Goal: Task Accomplishment & Management: Manage account settings

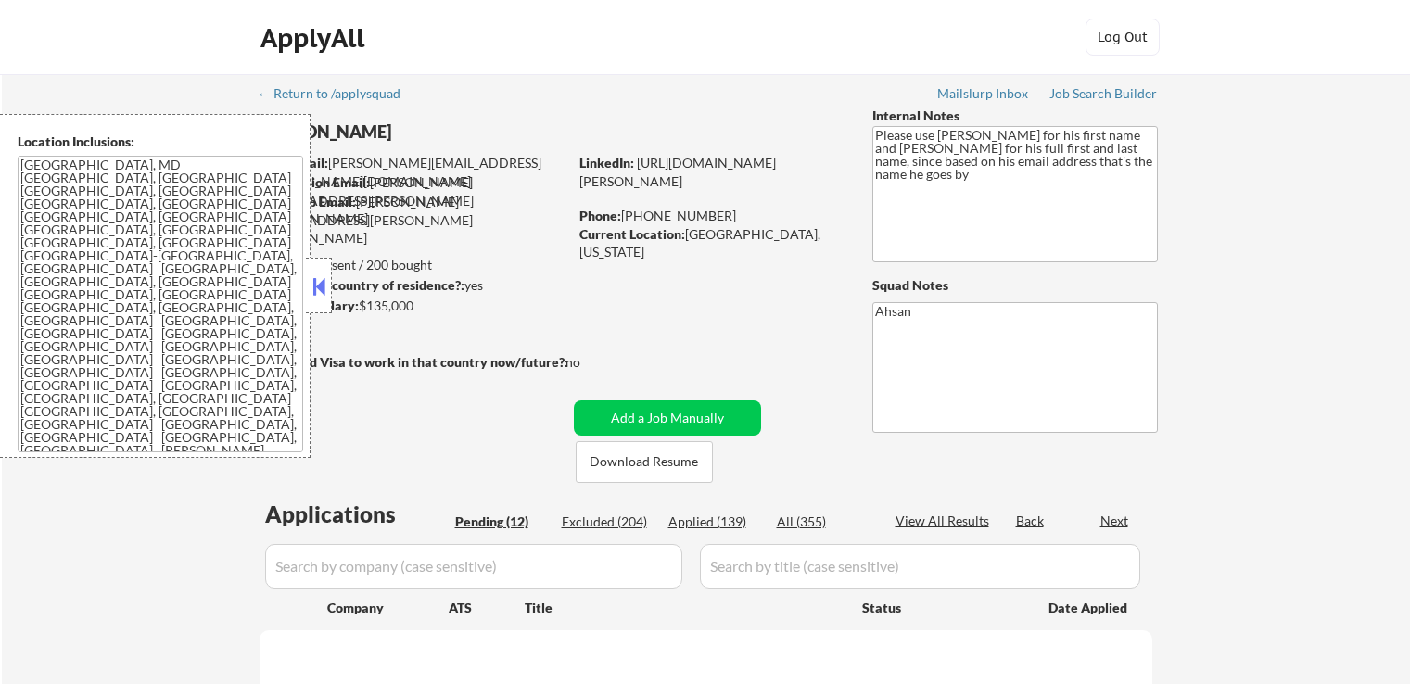
select select ""pending""
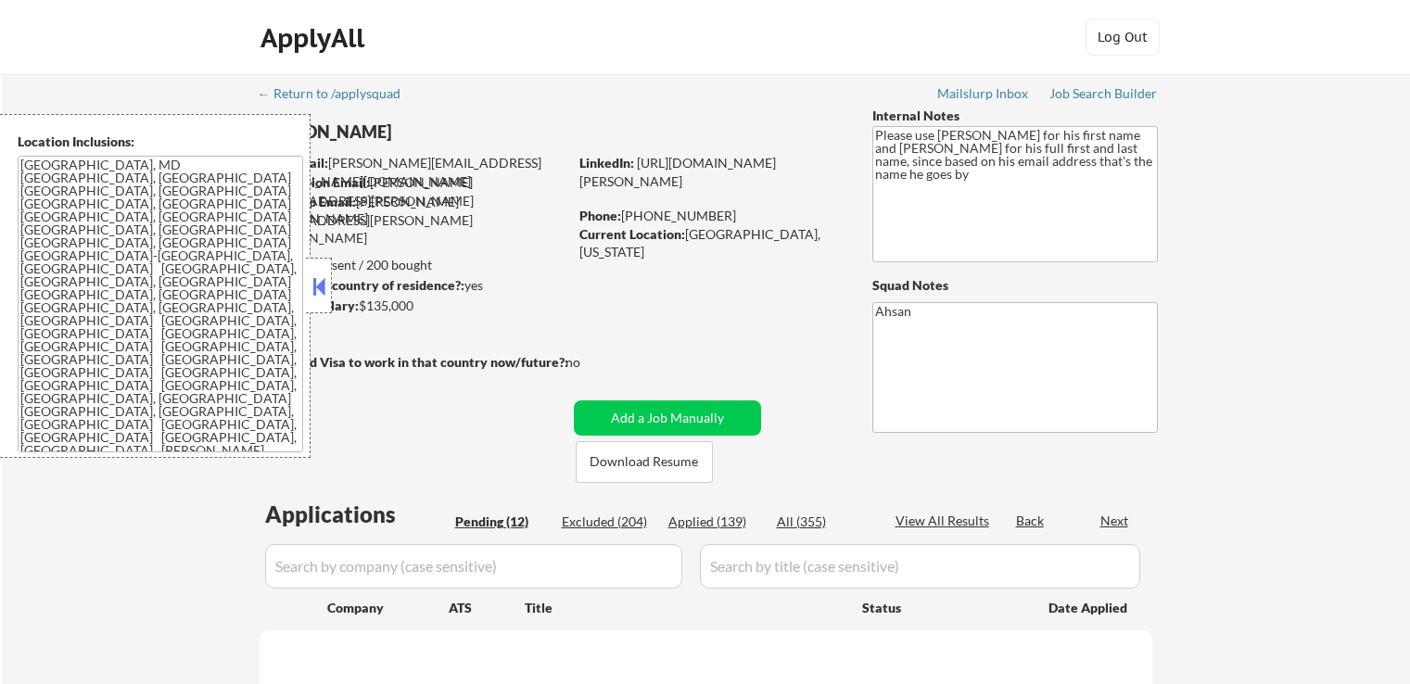
select select ""pending""
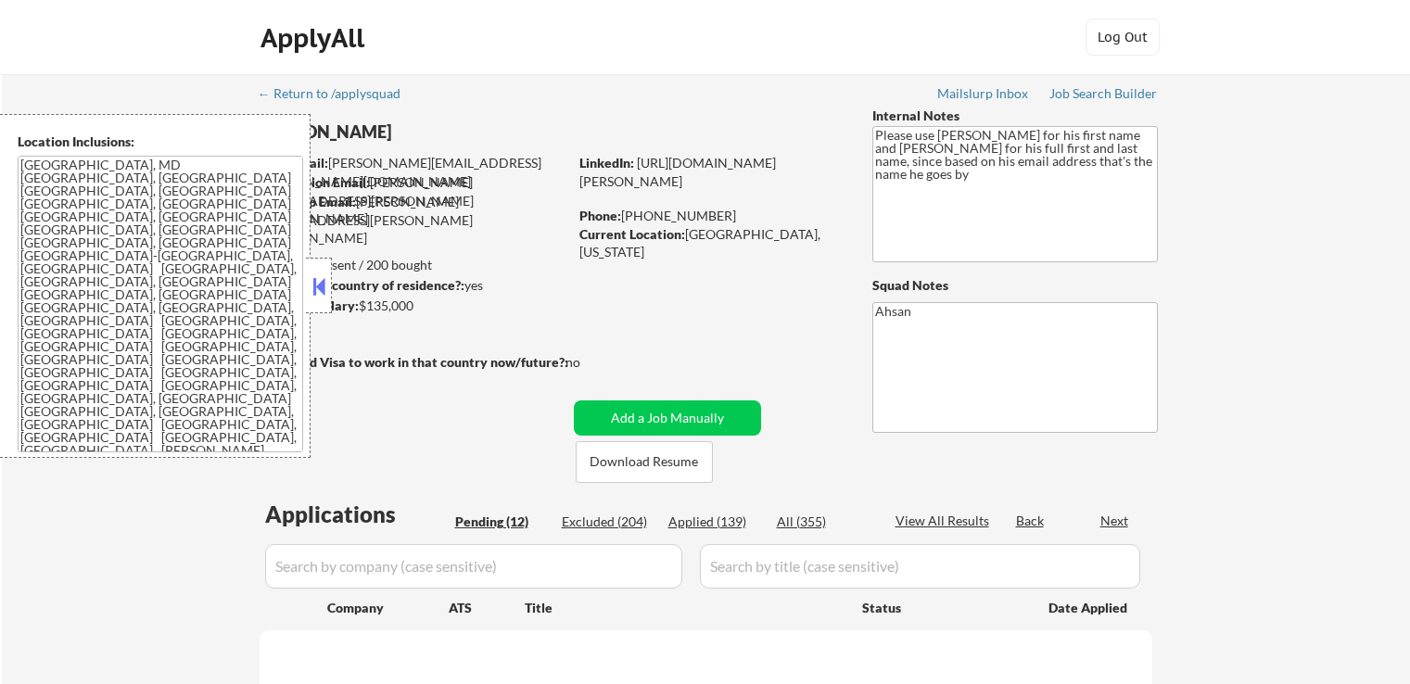
select select ""pending""
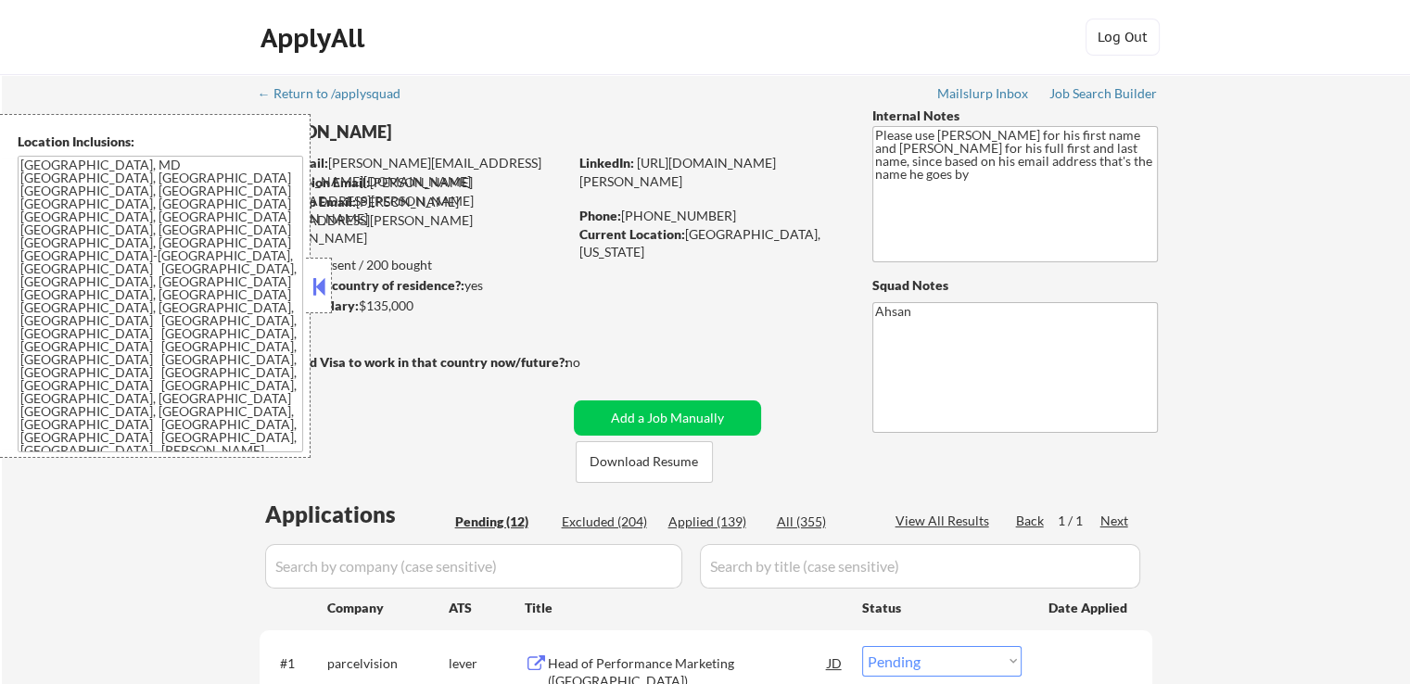
scroll to position [464, 0]
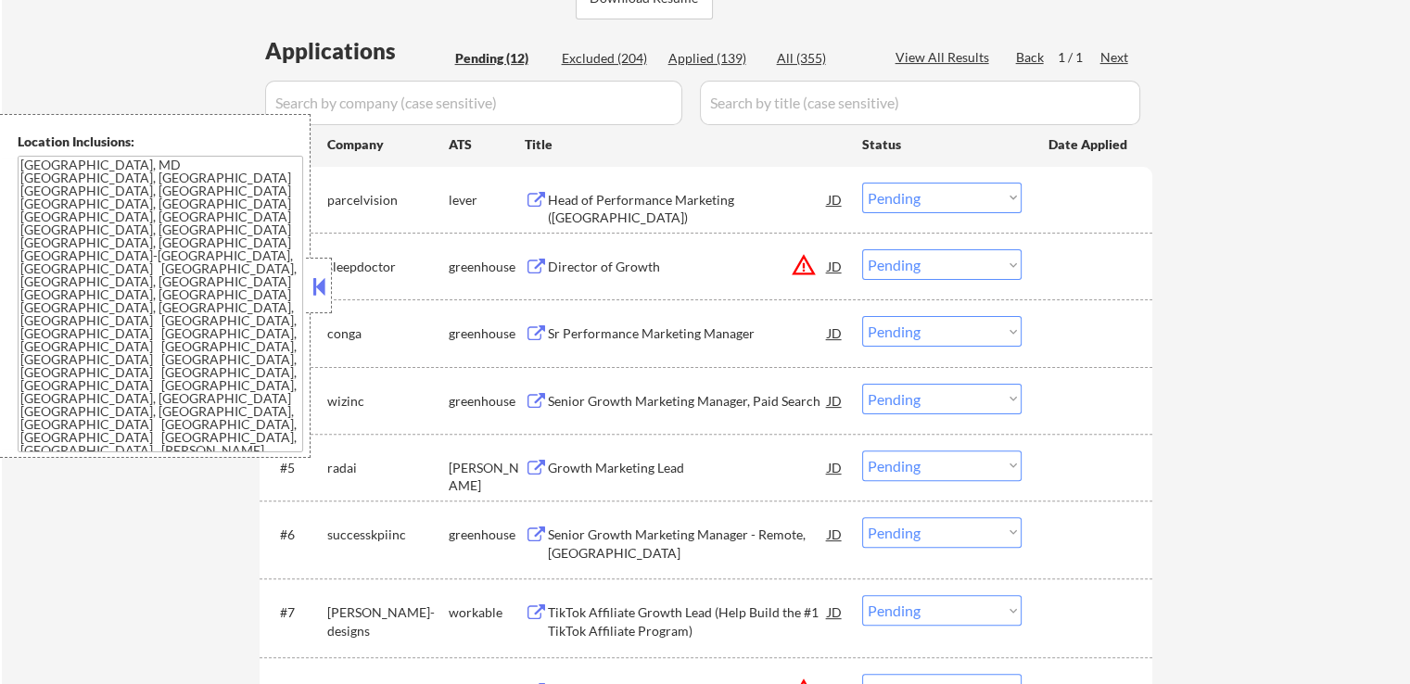
click at [606, 209] on div "Head of Performance Marketing ([GEOGRAPHIC_DATA])" at bounding box center [688, 209] width 280 height 36
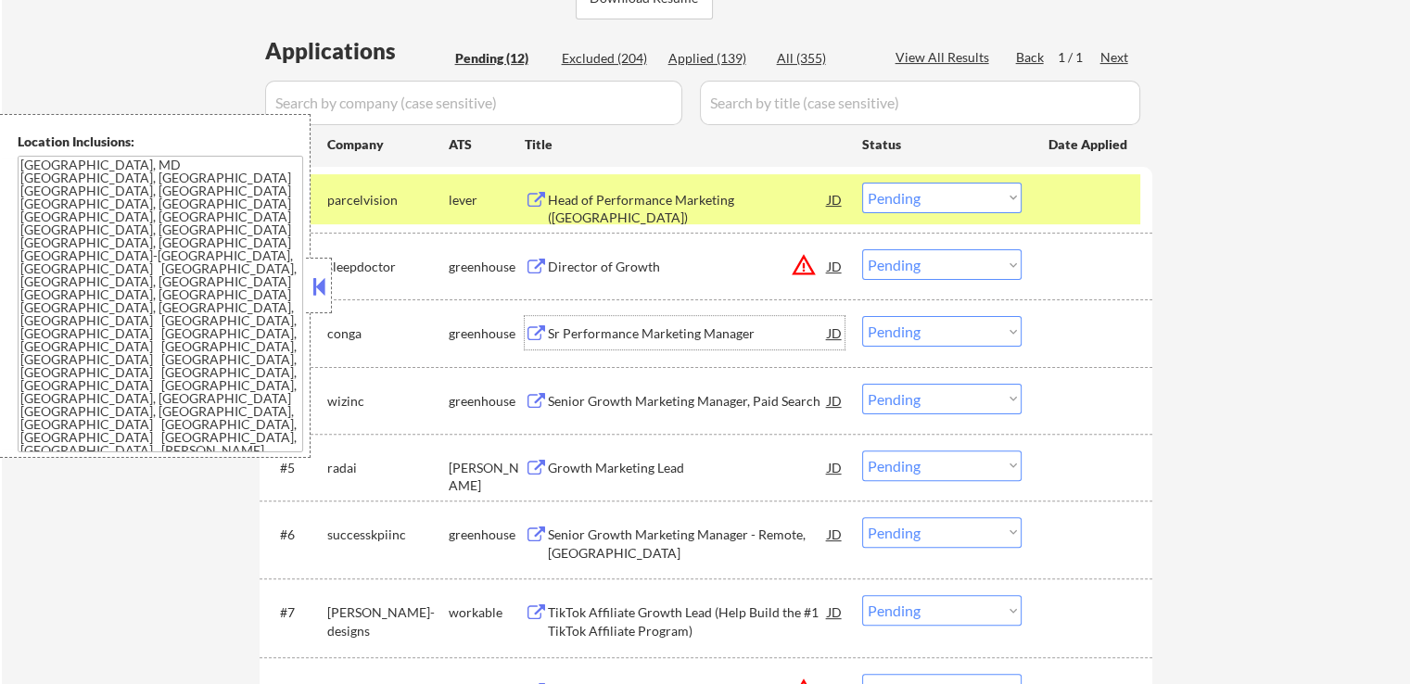
click at [586, 327] on div "Sr Performance Marketing Manager" at bounding box center [688, 334] width 280 height 19
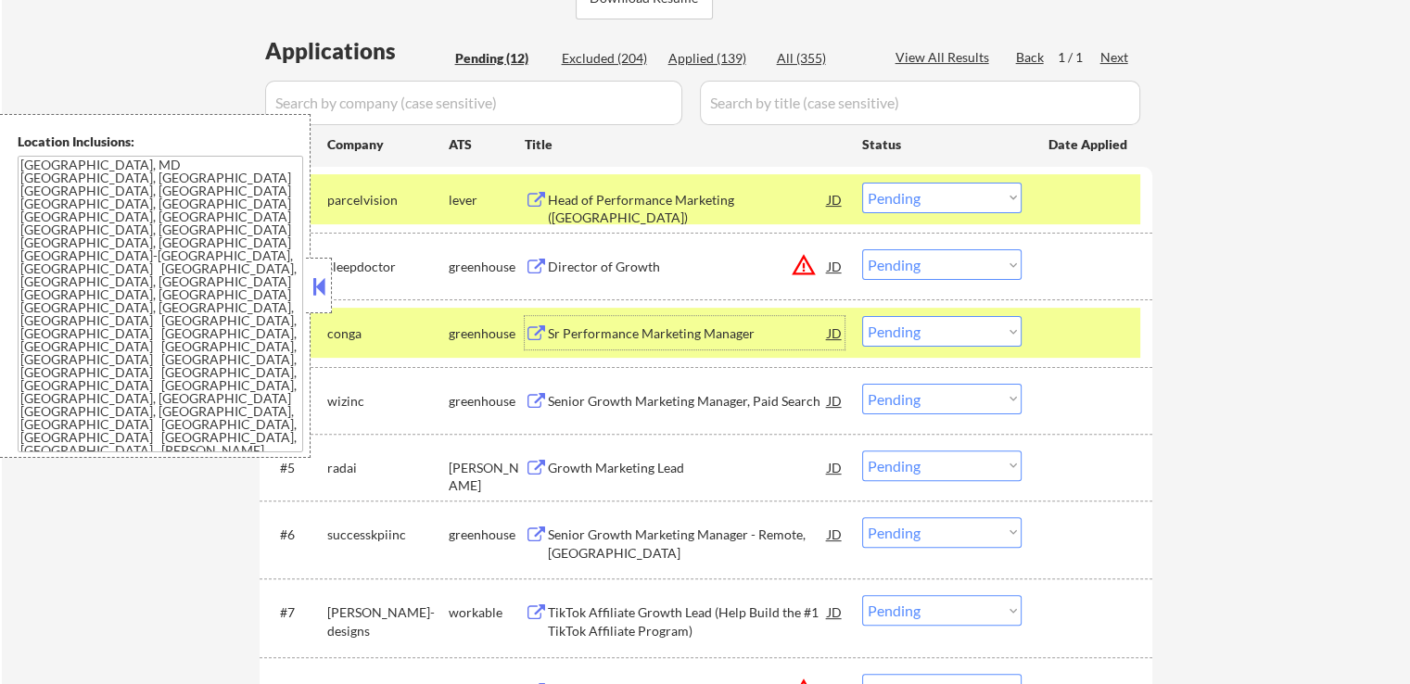
click at [616, 268] on div "Director of Growth" at bounding box center [688, 267] width 280 height 19
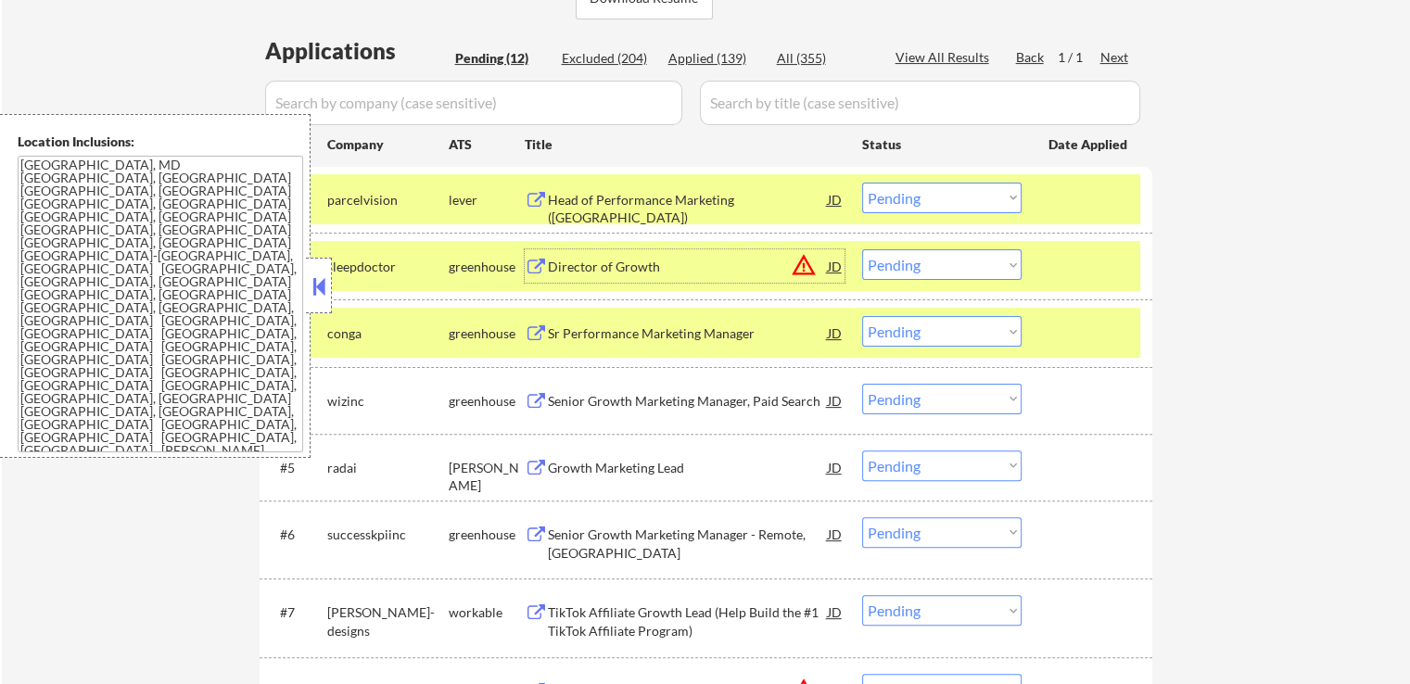
scroll to position [556, 0]
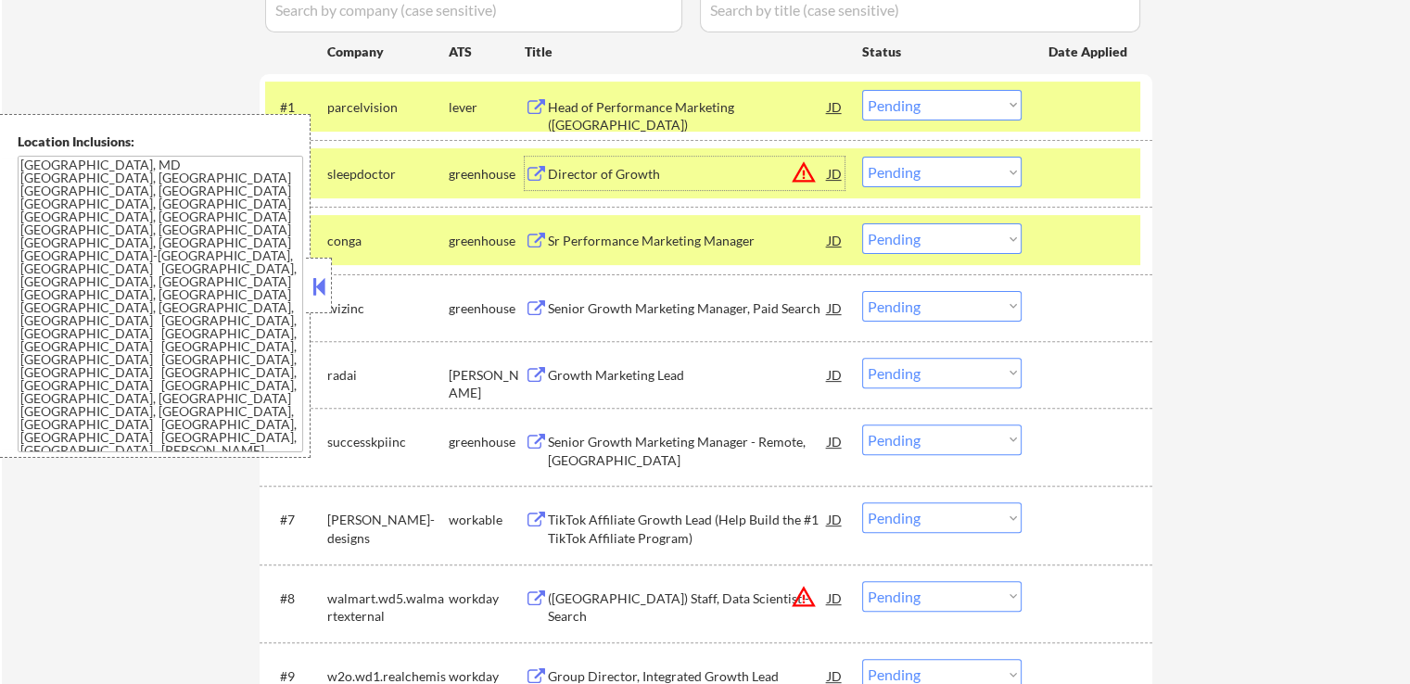
drag, startPoint x: 886, startPoint y: 175, endPoint x: 896, endPoint y: 185, distance: 13.1
click at [886, 175] on select "Choose an option... Pending Applied Excluded (Questions) Excluded (Expired) Exc…" at bounding box center [941, 172] width 159 height 31
click at [862, 157] on select "Choose an option... Pending Applied Excluded (Questions) Excluded (Expired) Exc…" at bounding box center [941, 172] width 159 height 31
select select ""pending""
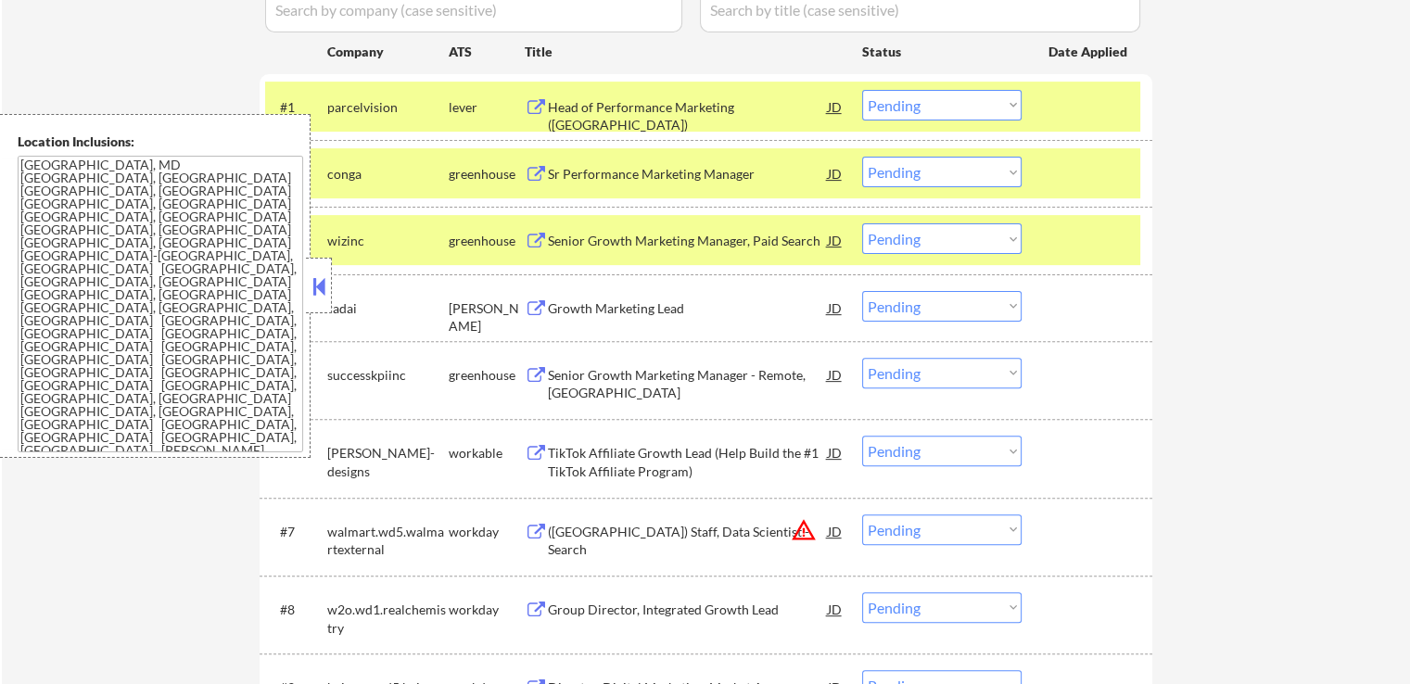
click at [928, 92] on select "Choose an option... Pending Applied Excluded (Questions) Excluded (Expired) Exc…" at bounding box center [941, 105] width 159 height 31
click at [862, 90] on select "Choose an option... Pending Applied Excluded (Questions) Excluded (Expired) Exc…" at bounding box center [941, 105] width 159 height 31
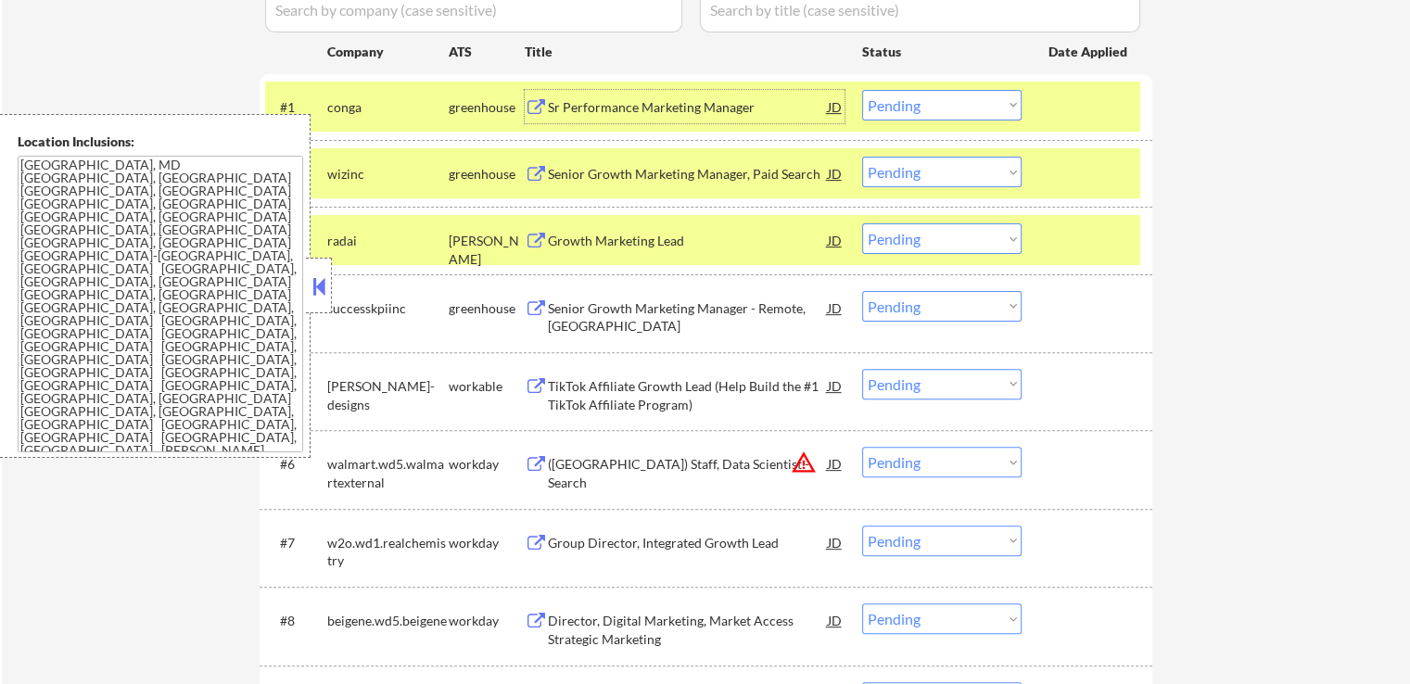
click at [646, 115] on div "Sr Performance Marketing Manager" at bounding box center [688, 107] width 280 height 19
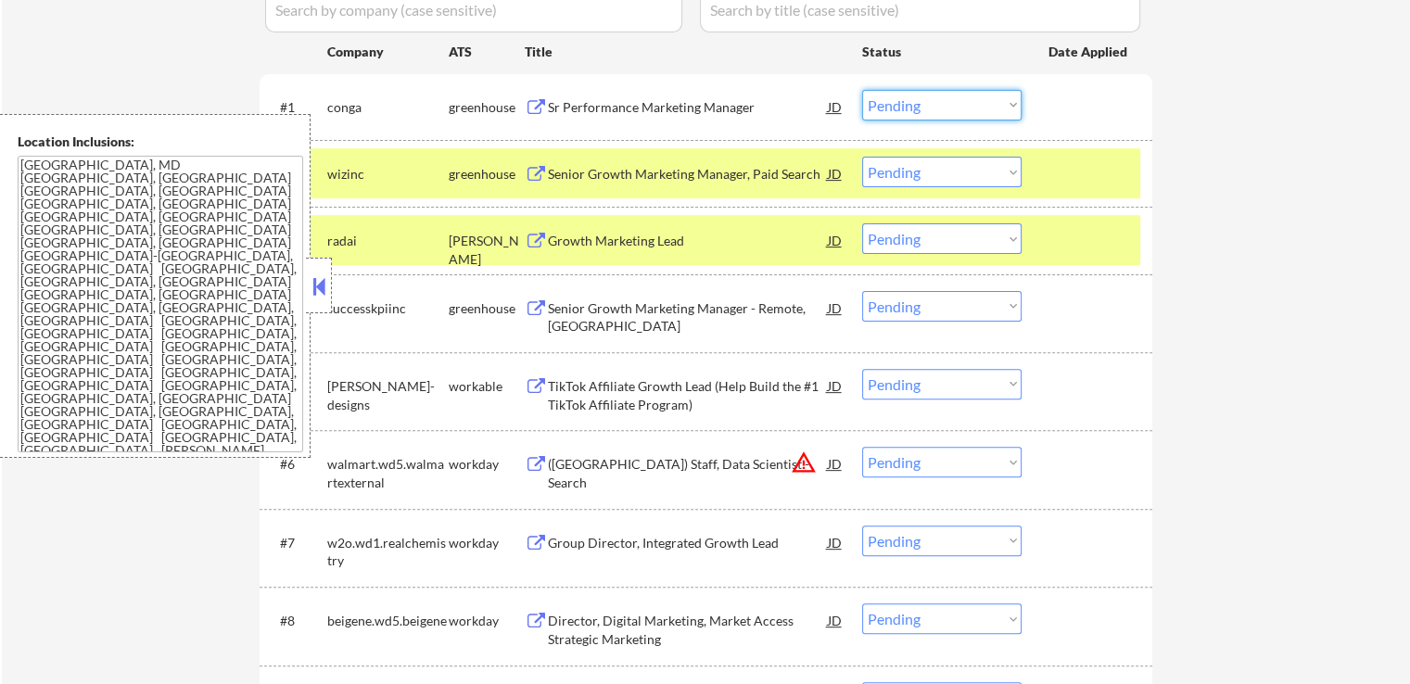
click at [940, 105] on select "Choose an option... Pending Applied Excluded (Questions) Excluded (Expired) Exc…" at bounding box center [941, 105] width 159 height 31
click at [862, 90] on select "Choose an option... Pending Applied Excluded (Questions) Excluded (Expired) Exc…" at bounding box center [941, 105] width 159 height 31
click at [616, 174] on div "Senior Growth Marketing Manager, Paid Search" at bounding box center [688, 174] width 280 height 19
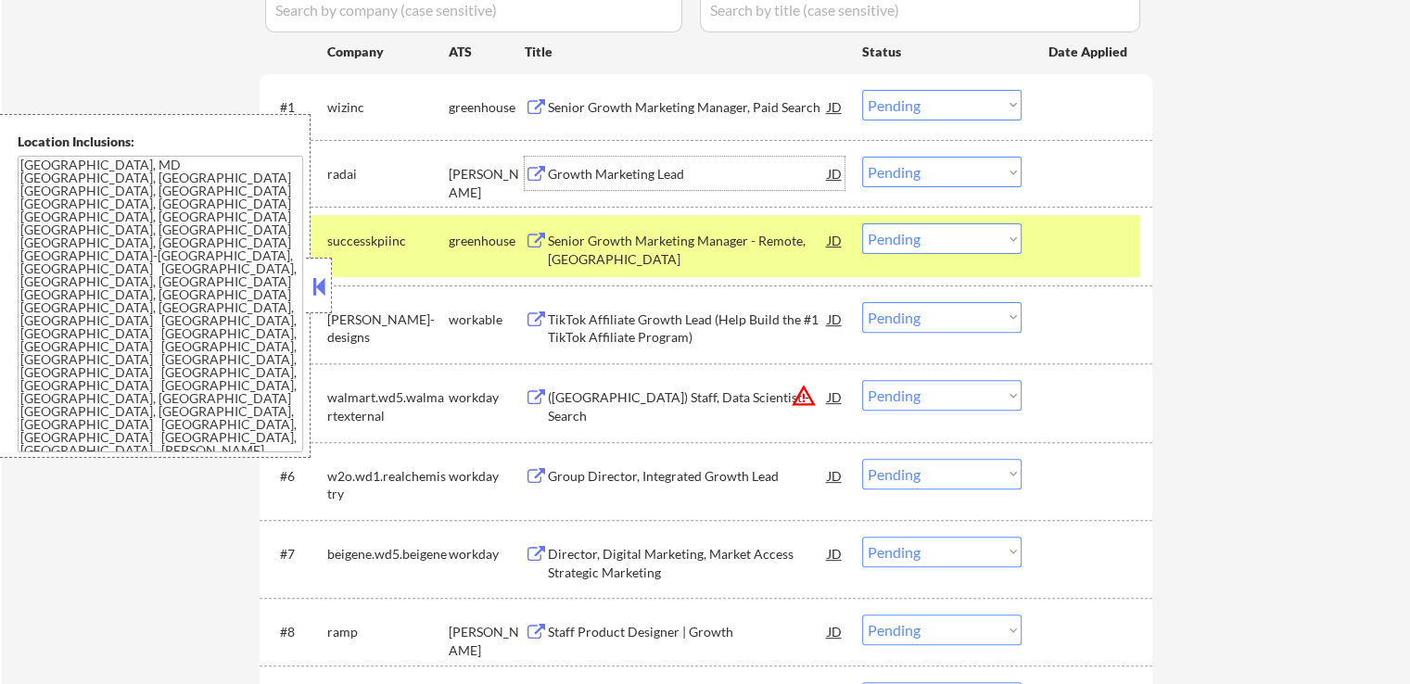
click at [936, 108] on select "Choose an option... Pending Applied Excluded (Questions) Excluded (Expired) Exc…" at bounding box center [941, 105] width 159 height 31
click at [862, 90] on select "Choose an option... Pending Applied Excluded (Questions) Excluded (Expired) Exc…" at bounding box center [941, 105] width 159 height 31
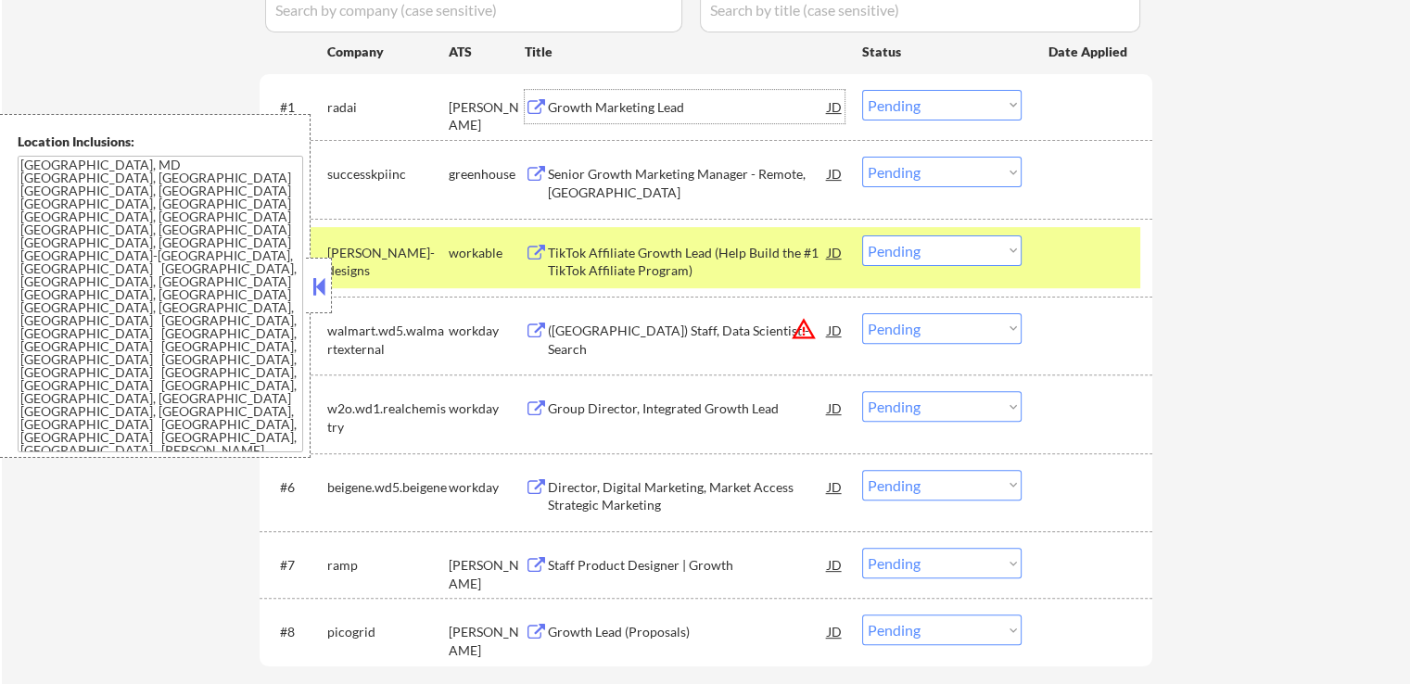
click at [613, 107] on div "Growth Marketing Lead" at bounding box center [688, 107] width 280 height 19
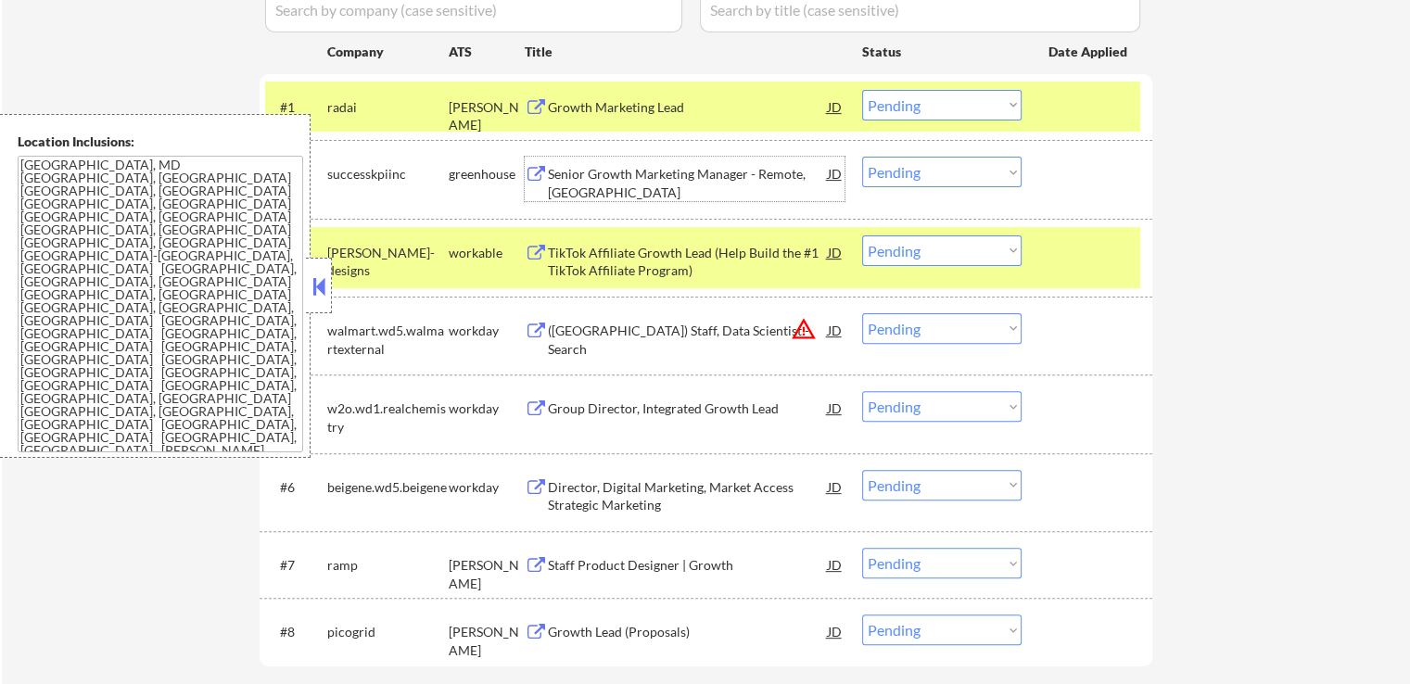
click at [559, 177] on div "Senior Growth Marketing Manager - Remote, [GEOGRAPHIC_DATA]" at bounding box center [688, 183] width 280 height 36
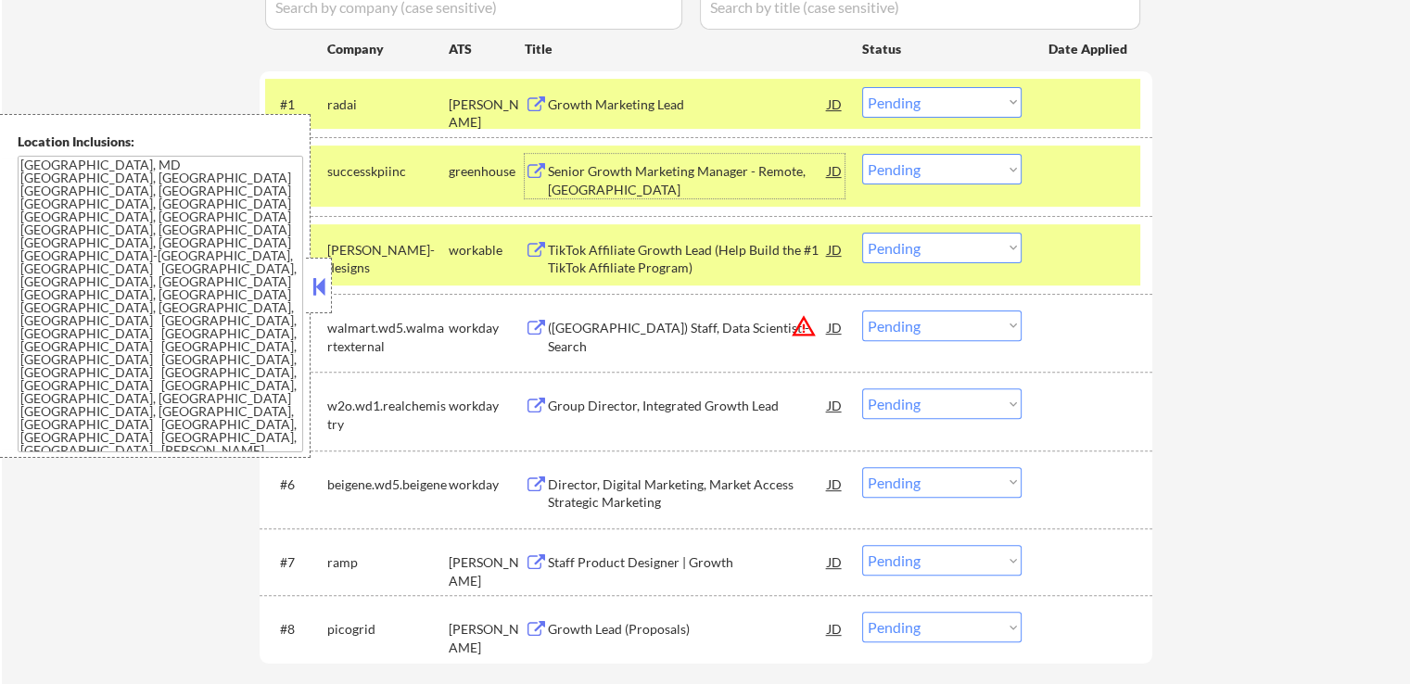
scroll to position [464, 0]
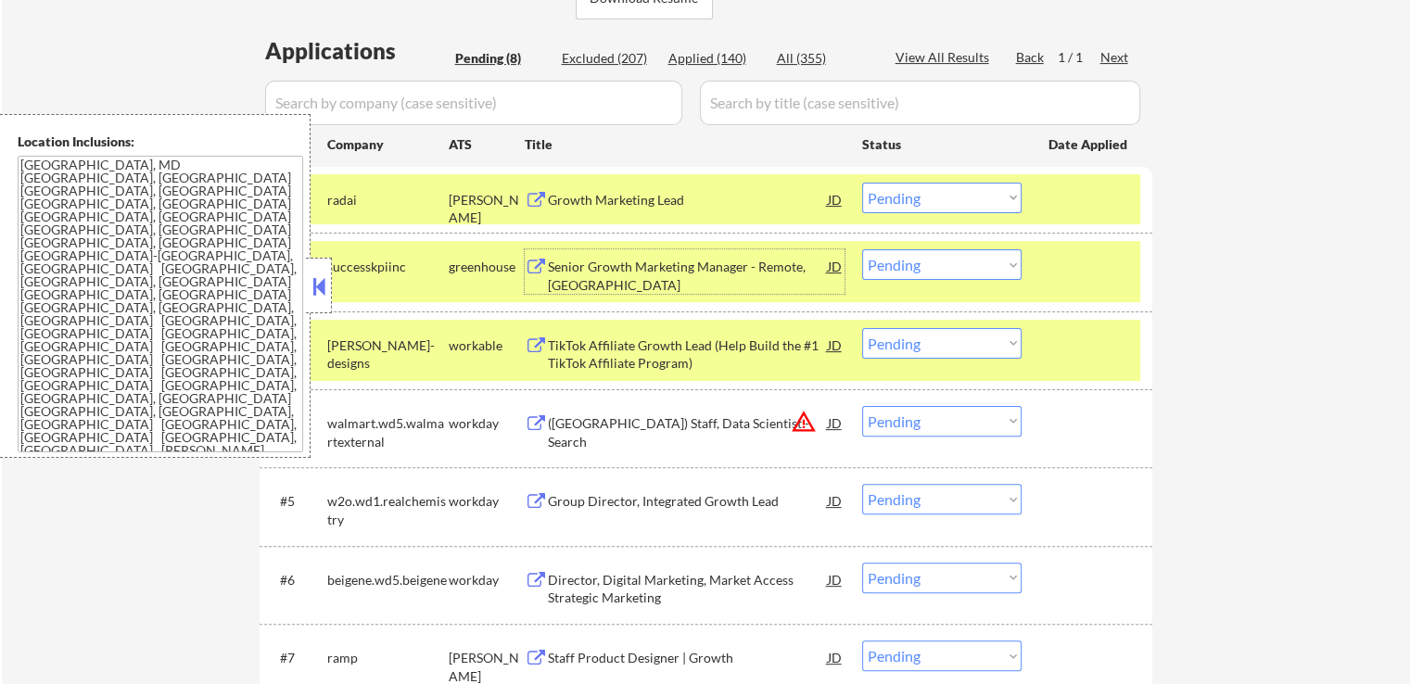
drag, startPoint x: 962, startPoint y: 198, endPoint x: 960, endPoint y: 211, distance: 14.0
click at [962, 198] on select "Choose an option... Pending Applied Excluded (Questions) Excluded (Expired) Exc…" at bounding box center [941, 198] width 159 height 31
click at [862, 183] on select "Choose an option... Pending Applied Excluded (Questions) Excluded (Expired) Exc…" at bounding box center [941, 198] width 159 height 31
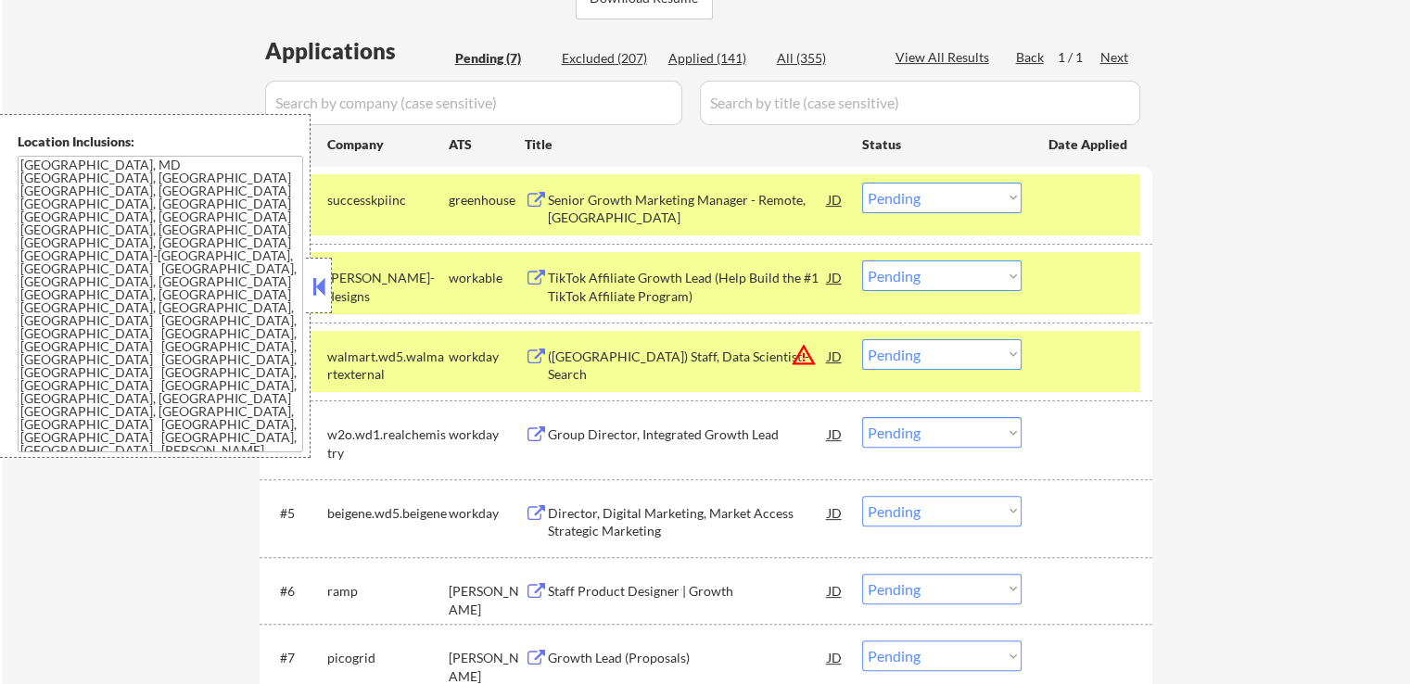
click at [617, 210] on div "Senior Growth Marketing Manager - Remote, [GEOGRAPHIC_DATA]" at bounding box center [688, 209] width 280 height 36
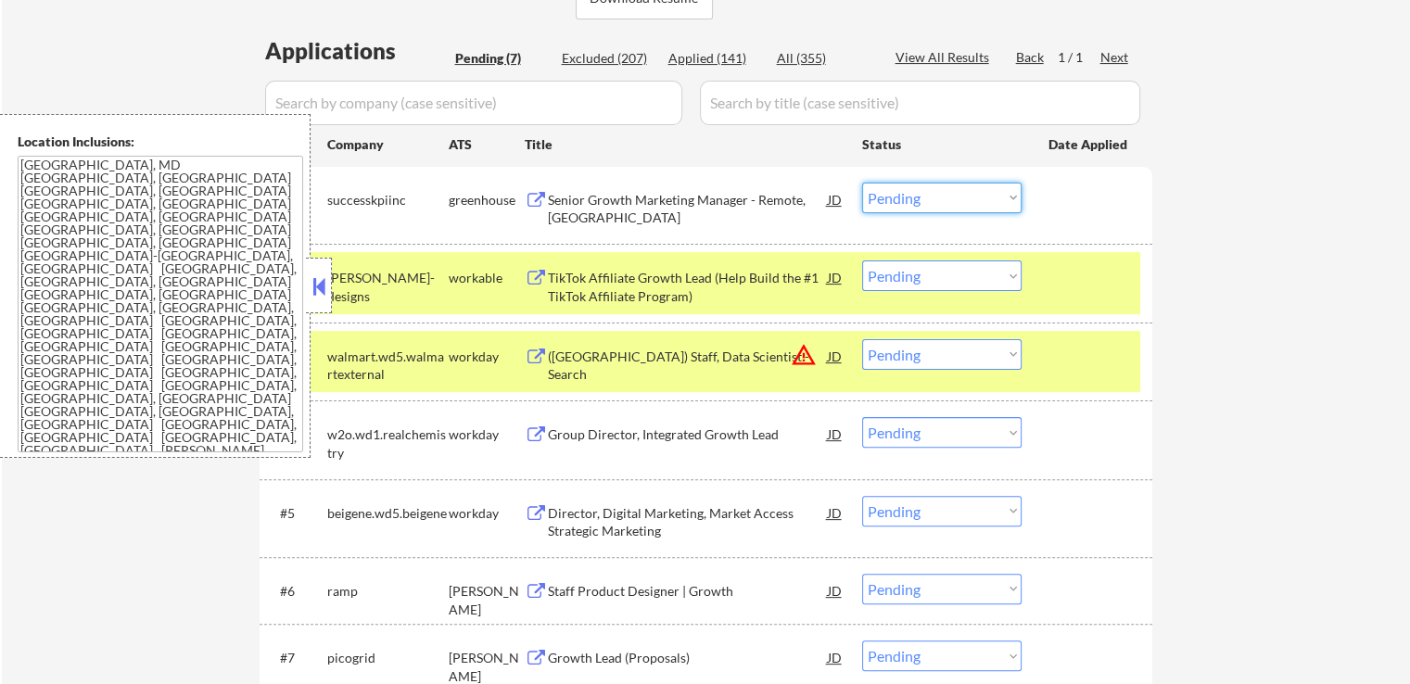
click at [912, 200] on select "Choose an option... Pending Applied Excluded (Questions) Excluded (Expired) Exc…" at bounding box center [941, 198] width 159 height 31
click at [862, 183] on select "Choose an option... Pending Applied Excluded (Questions) Excluded (Expired) Exc…" at bounding box center [941, 198] width 159 height 31
click at [631, 275] on div "TikTok Affiliate Growth Lead (Help Build the #1 TikTok Affiliate Program)" at bounding box center [688, 287] width 280 height 36
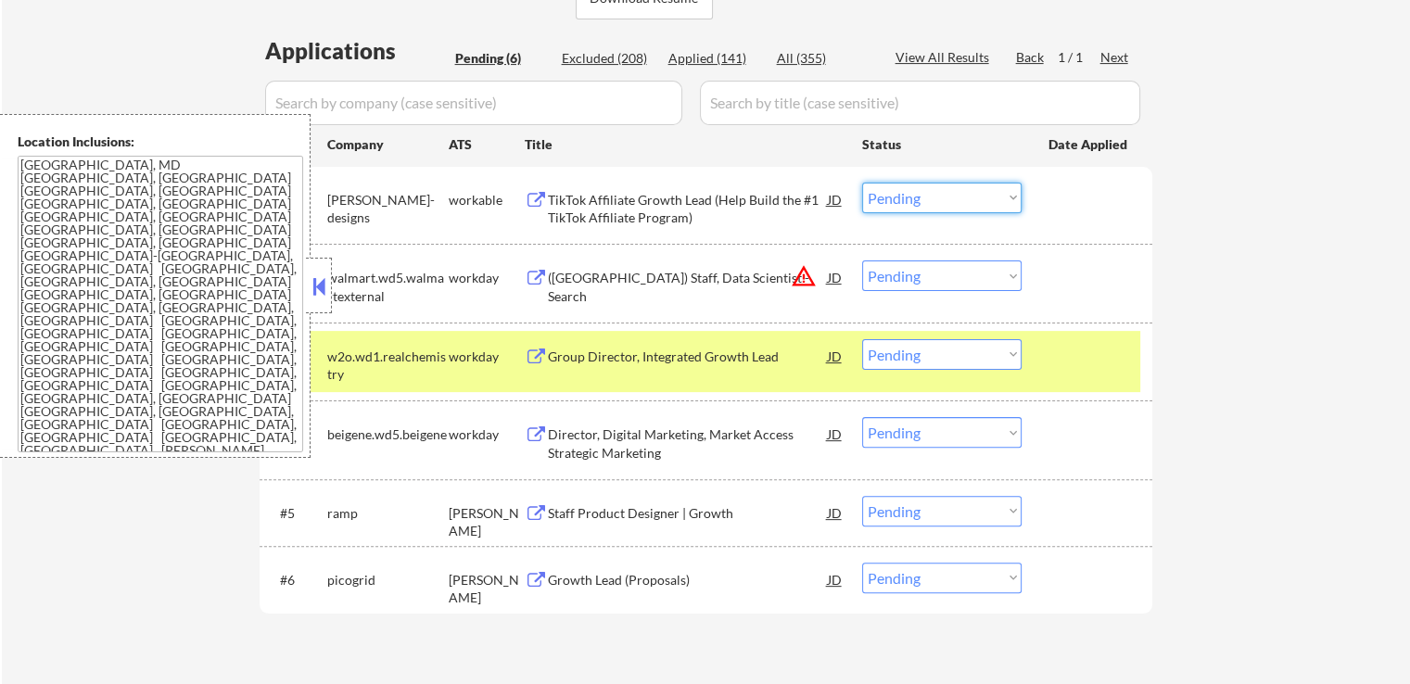
click at [934, 194] on select "Choose an option... Pending Applied Excluded (Questions) Excluded (Expired) Exc…" at bounding box center [941, 198] width 159 height 31
click at [862, 183] on select "Choose an option... Pending Applied Excluded (Questions) Excluded (Expired) Exc…" at bounding box center [941, 198] width 159 height 31
select select ""pending""
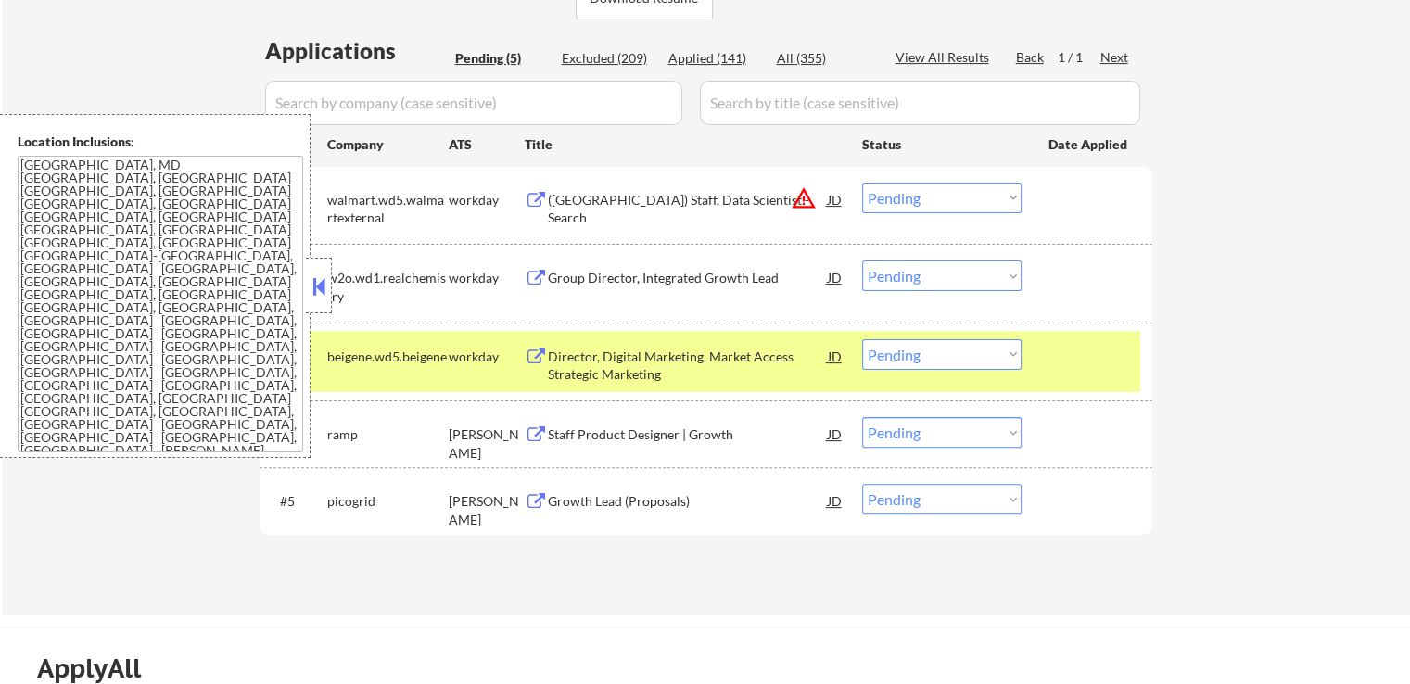
click at [558, 431] on div "Staff Product Designer | Growth" at bounding box center [688, 435] width 280 height 19
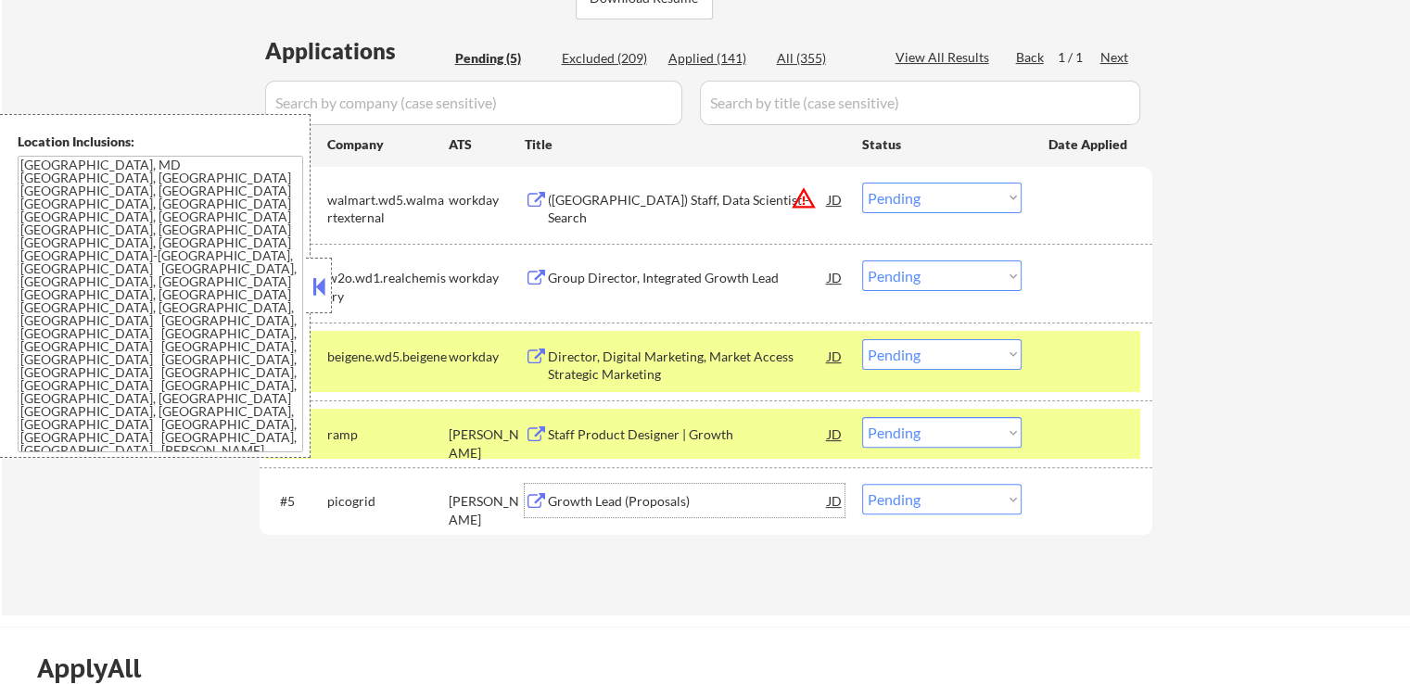
click at [561, 495] on div "Growth Lead (Proposals)" at bounding box center [688, 501] width 280 height 19
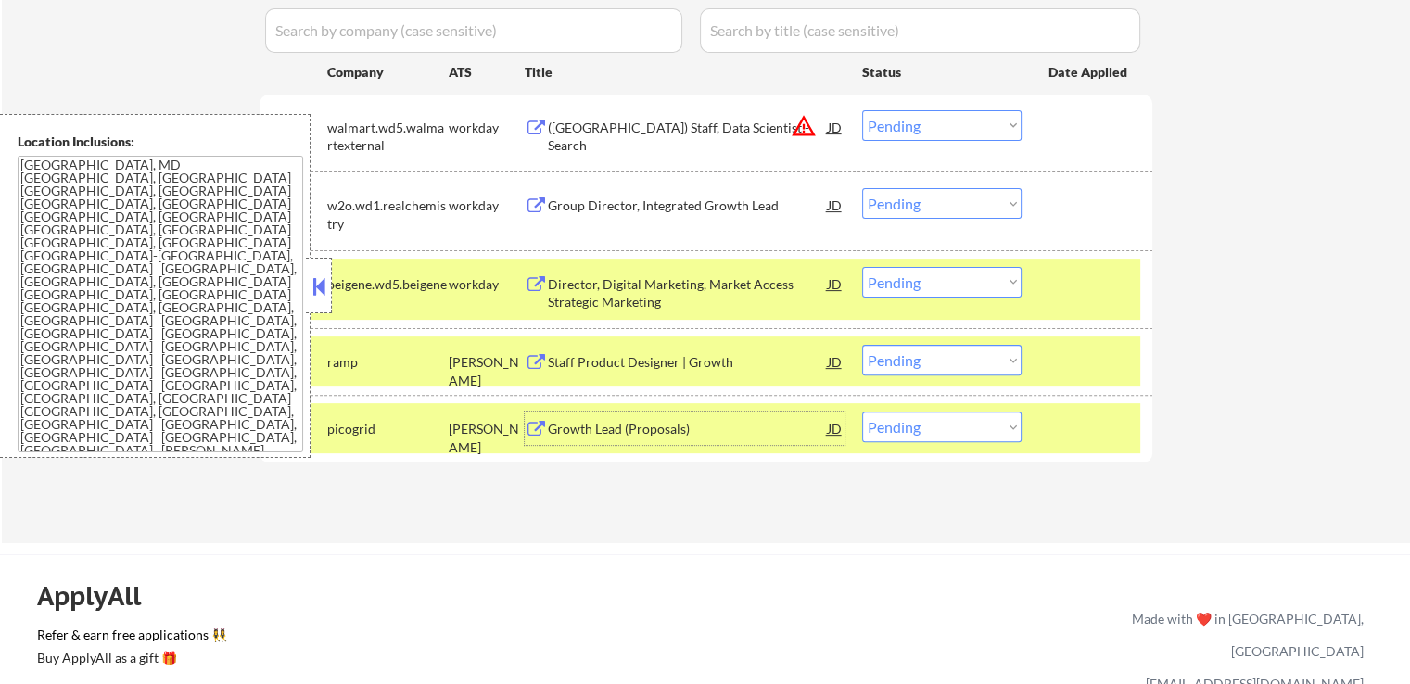
scroll to position [649, 0]
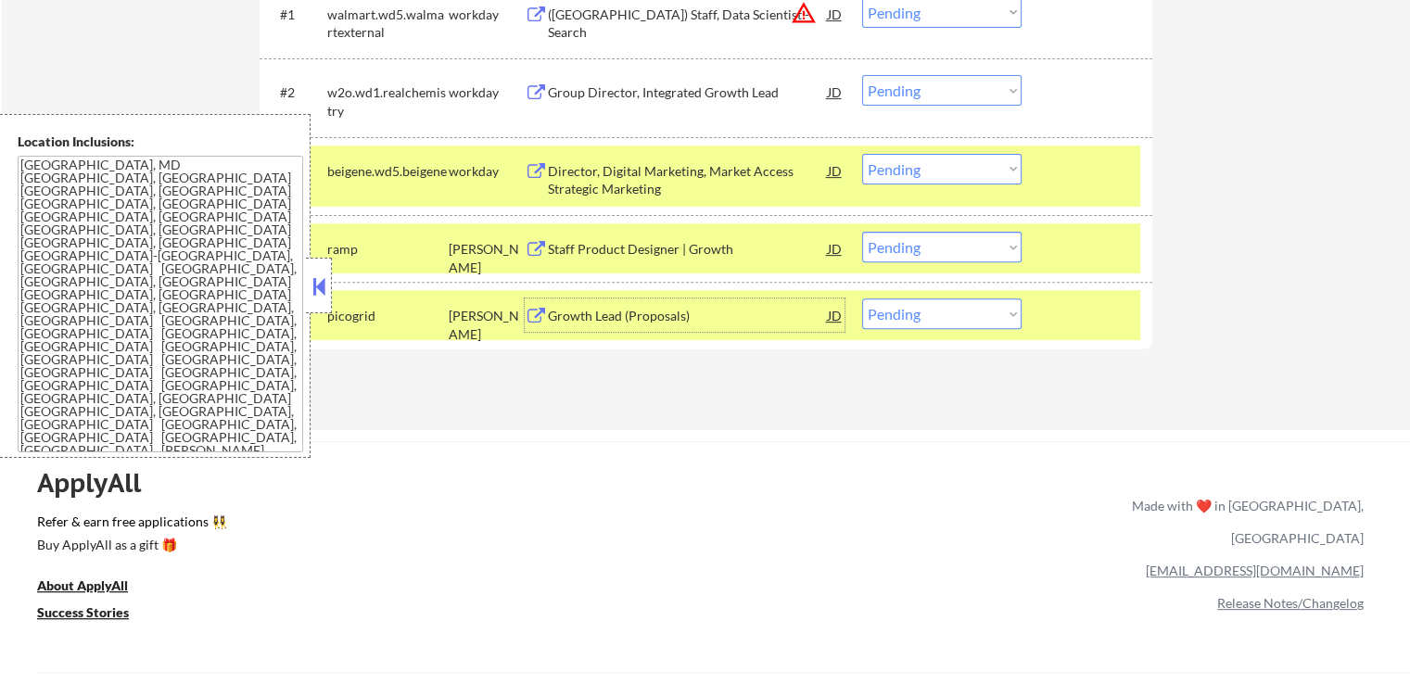
click at [946, 249] on select "Choose an option... Pending Applied Excluded (Questions) Excluded (Expired) Exc…" at bounding box center [941, 247] width 159 height 31
click at [862, 232] on select "Choose an option... Pending Applied Excluded (Questions) Excluded (Expired) Exc…" at bounding box center [941, 247] width 159 height 31
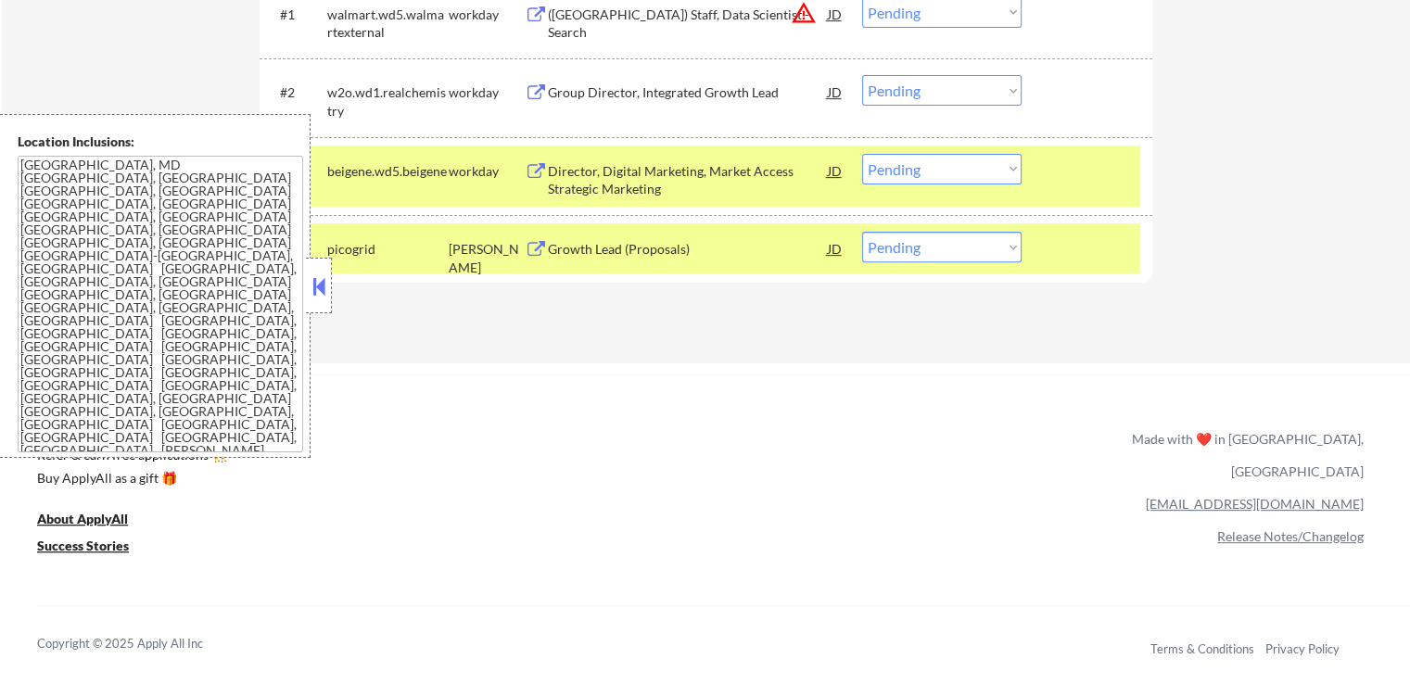
click at [942, 253] on select "Choose an option... Pending Applied Excluded (Questions) Excluded (Expired) Exc…" at bounding box center [941, 247] width 159 height 31
select select ""excluded""
click at [862, 232] on select "Choose an option... Pending Applied Excluded (Questions) Excluded (Expired) Exc…" at bounding box center [941, 247] width 159 height 31
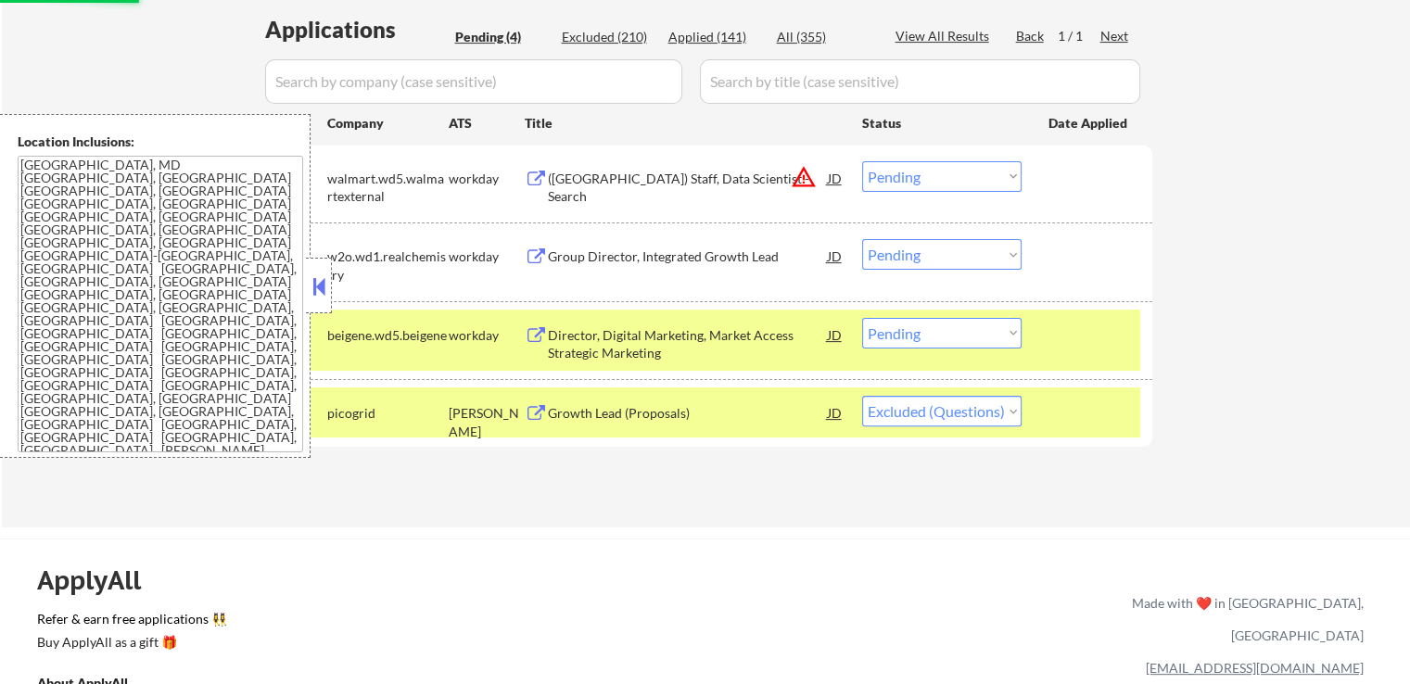
scroll to position [464, 0]
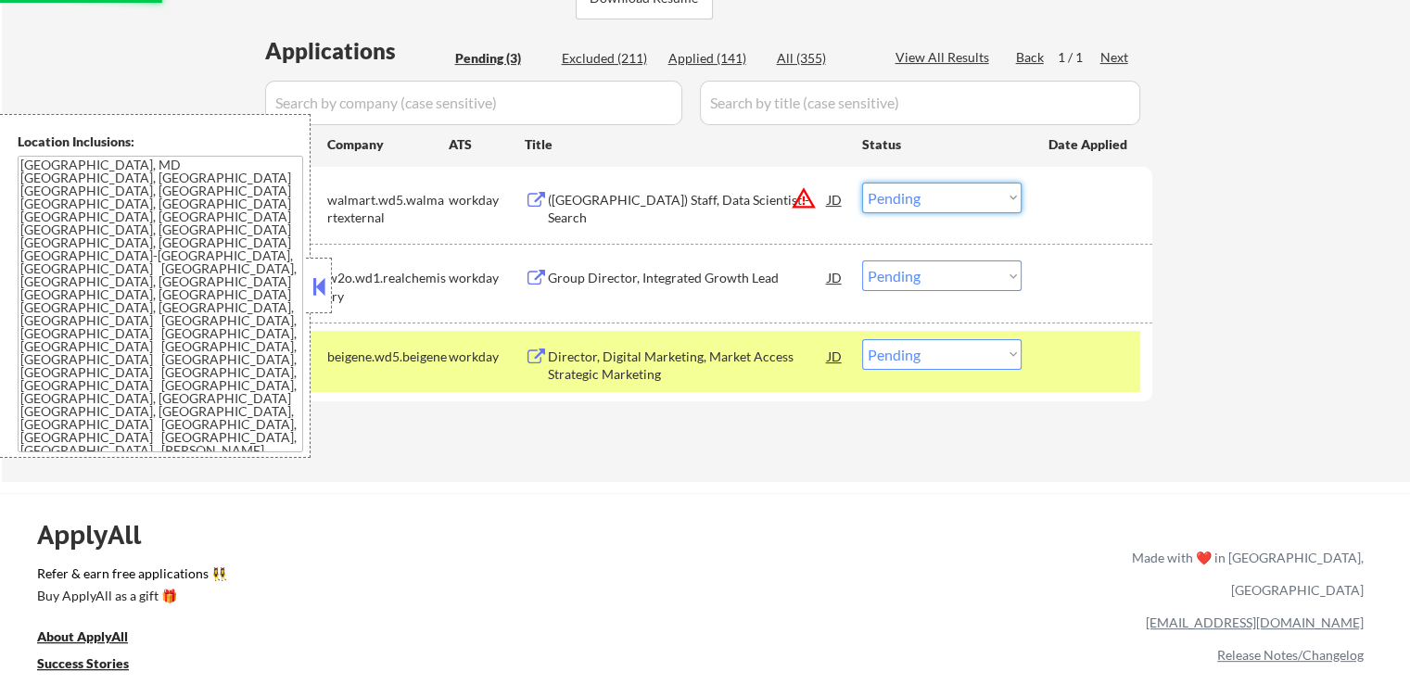
click at [924, 198] on select "Choose an option... Pending Applied Excluded (Questions) Excluded (Expired) Exc…" at bounding box center [941, 198] width 159 height 31
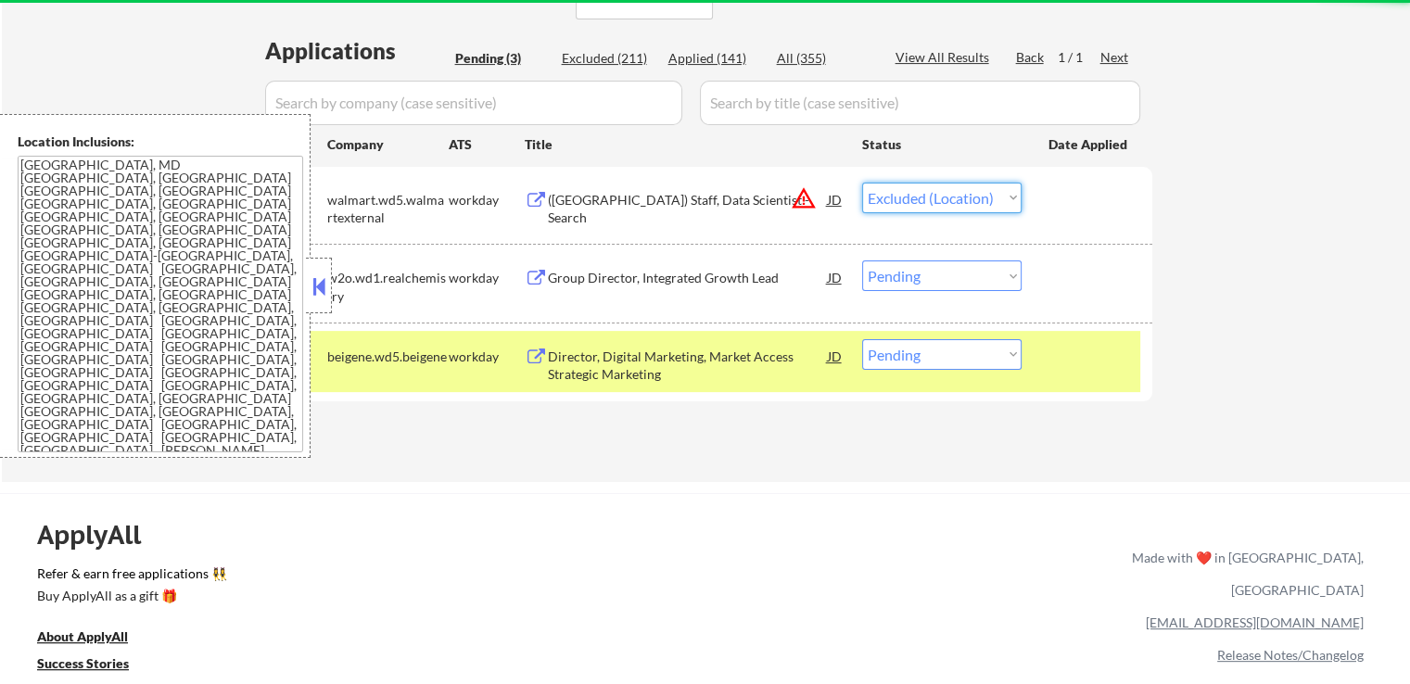
click at [862, 183] on select "Choose an option... Pending Applied Excluded (Questions) Excluded (Expired) Exc…" at bounding box center [941, 198] width 159 height 31
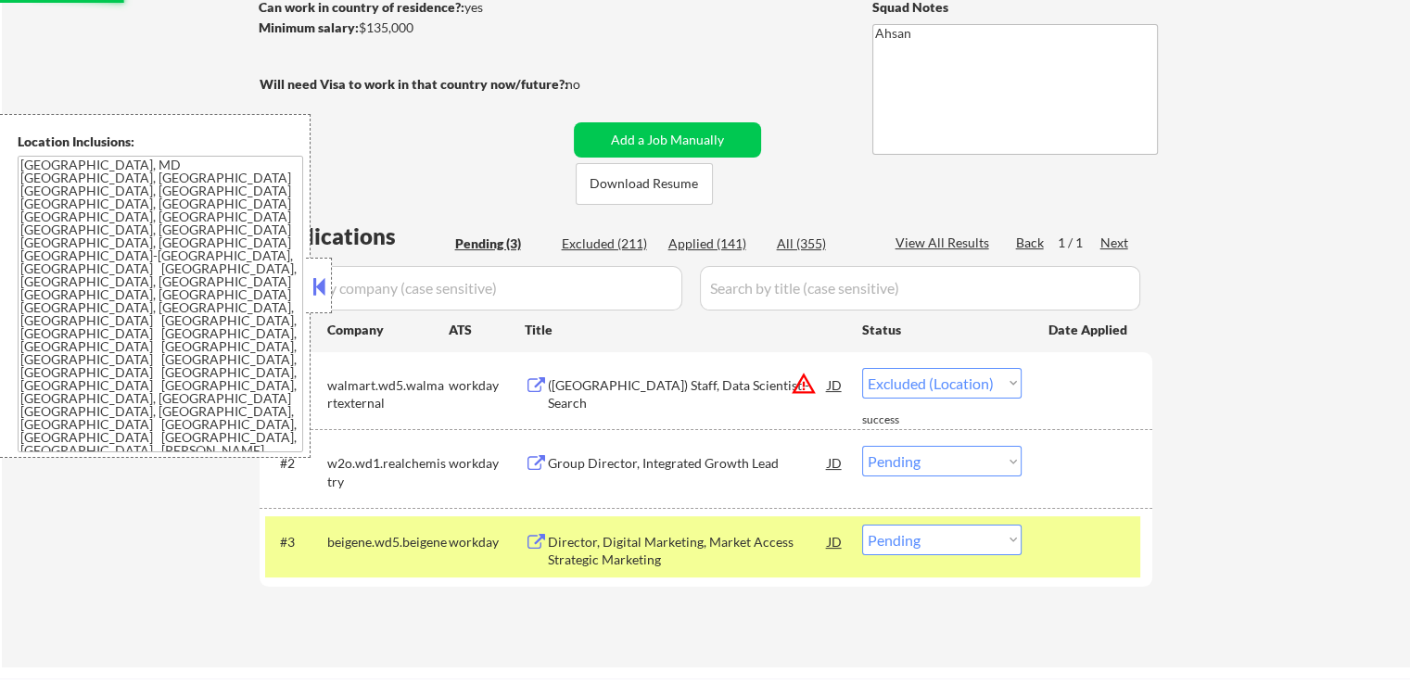
select select ""pending""
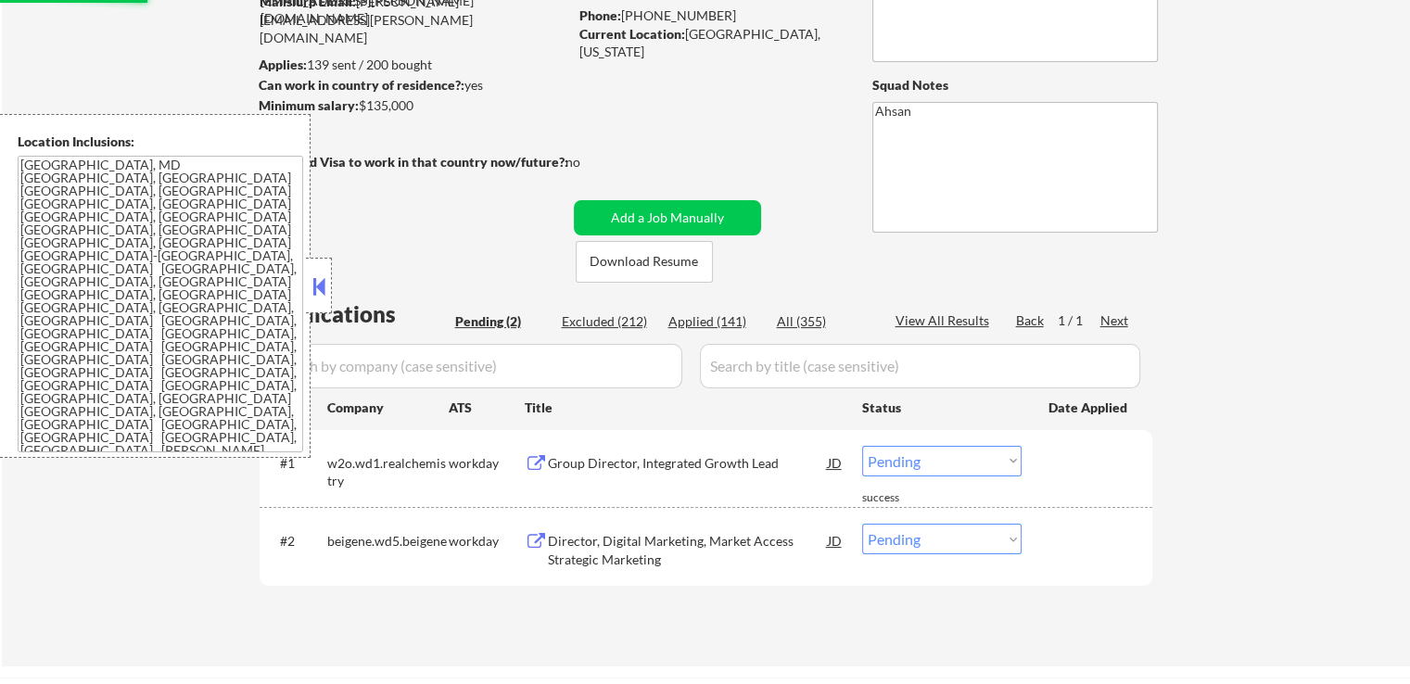
scroll to position [93, 0]
